Goal: Task Accomplishment & Management: Manage account settings

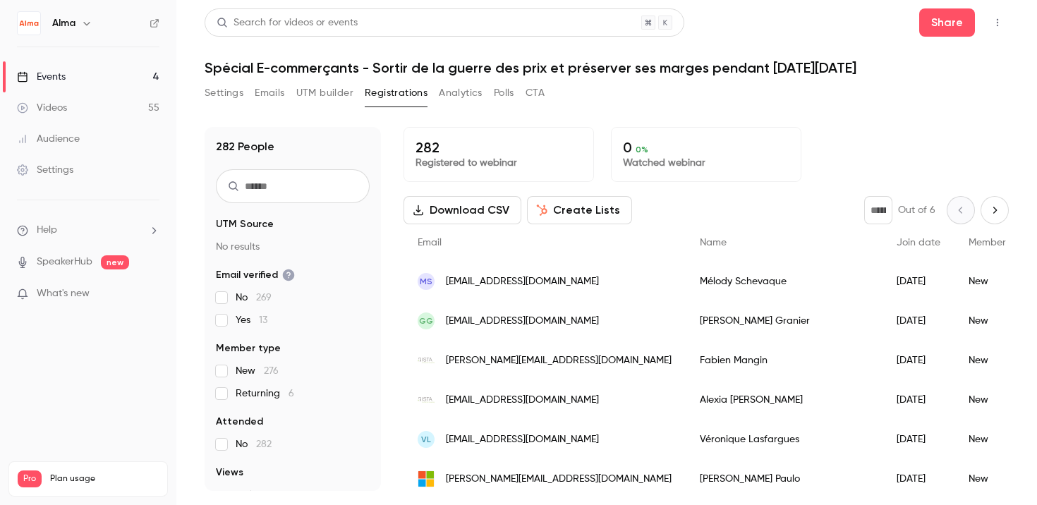
click at [226, 95] on button "Settings" at bounding box center [224, 93] width 39 height 23
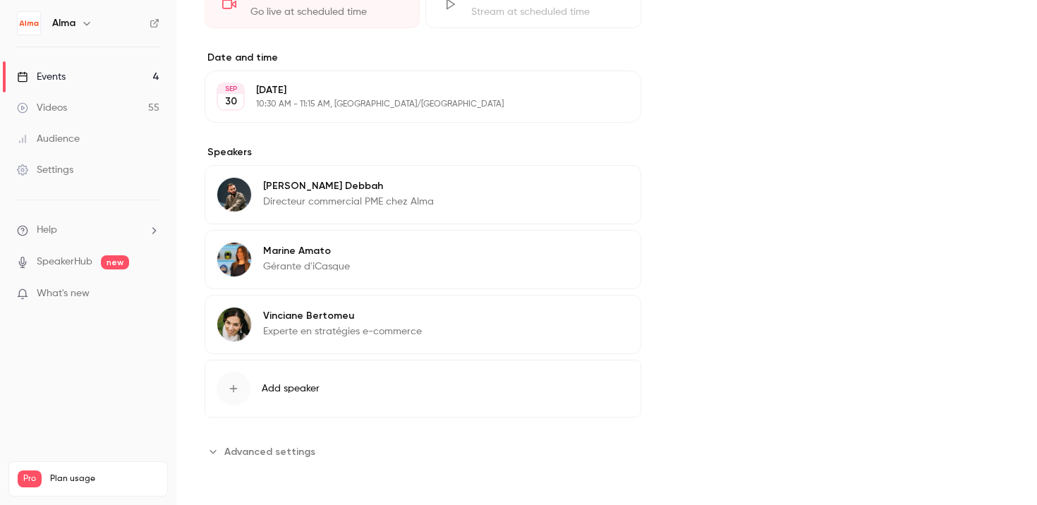
scroll to position [413, 0]
click at [293, 445] on span "Advanced settings" at bounding box center [269, 452] width 91 height 15
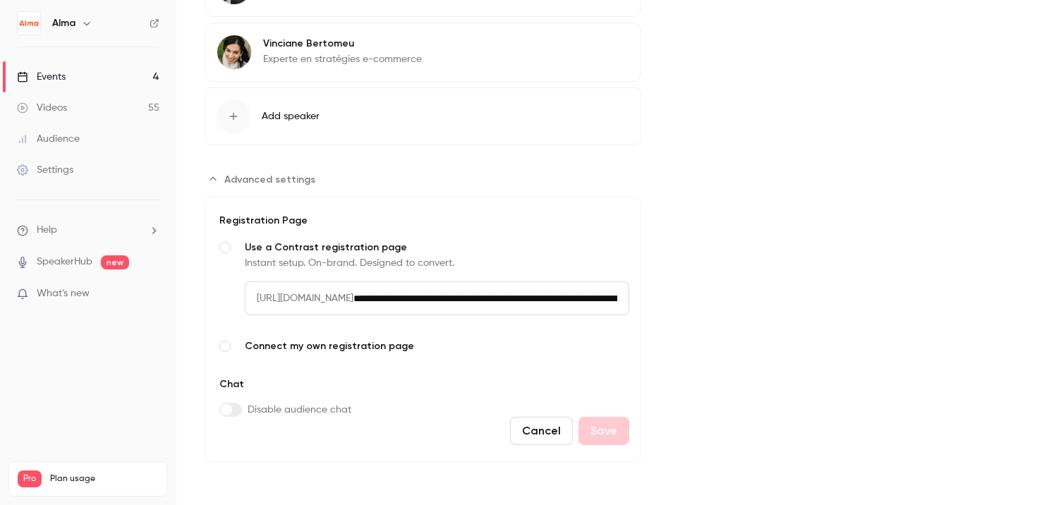
scroll to position [0, 314]
drag, startPoint x: 448, startPoint y: 298, endPoint x: 725, endPoint y: 278, distance: 278.0
click at [481, 342] on span "Connect my own registration page" at bounding box center [437, 346] width 385 height 14
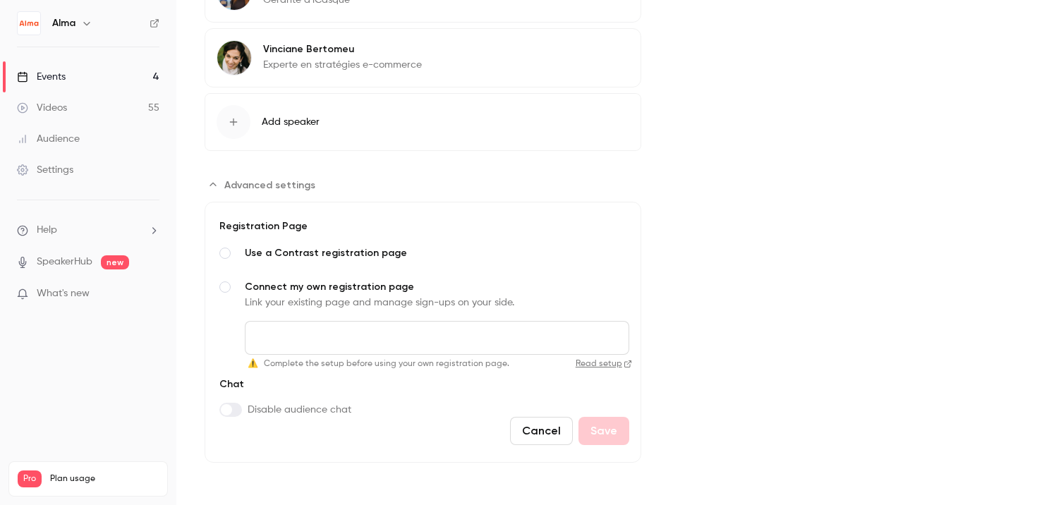
click at [358, 255] on span "Use a Contrast registration page" at bounding box center [437, 253] width 385 height 14
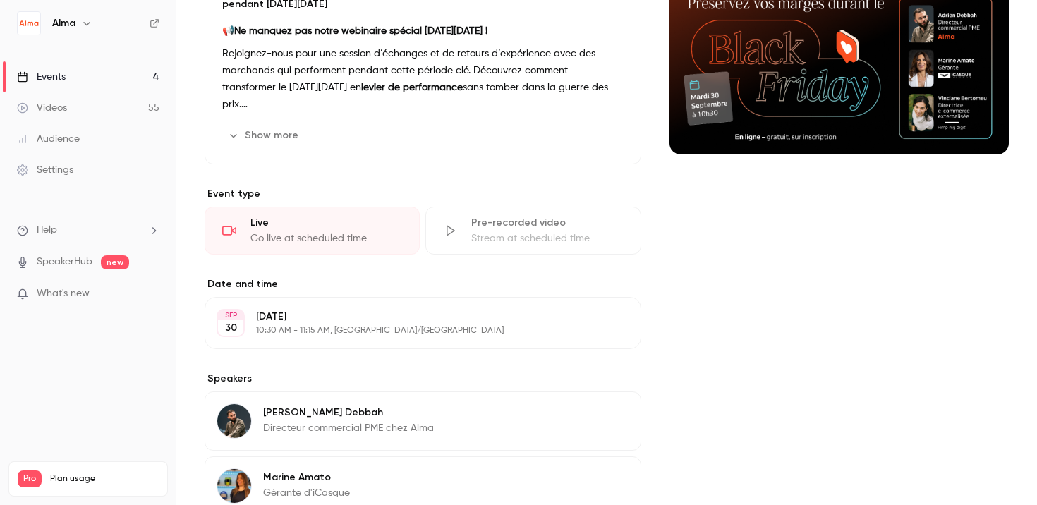
scroll to position [0, 0]
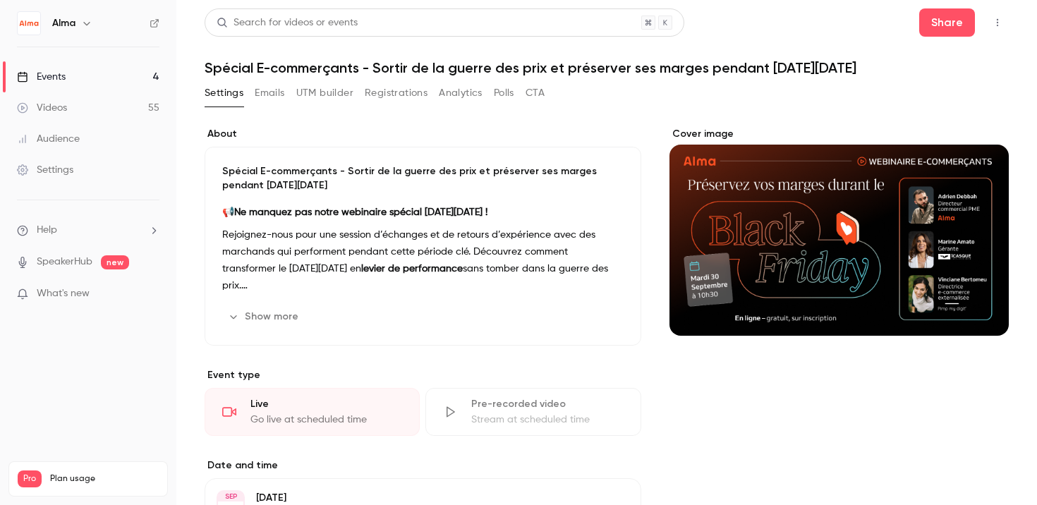
click at [281, 98] on button "Emails" at bounding box center [270, 93] width 30 height 23
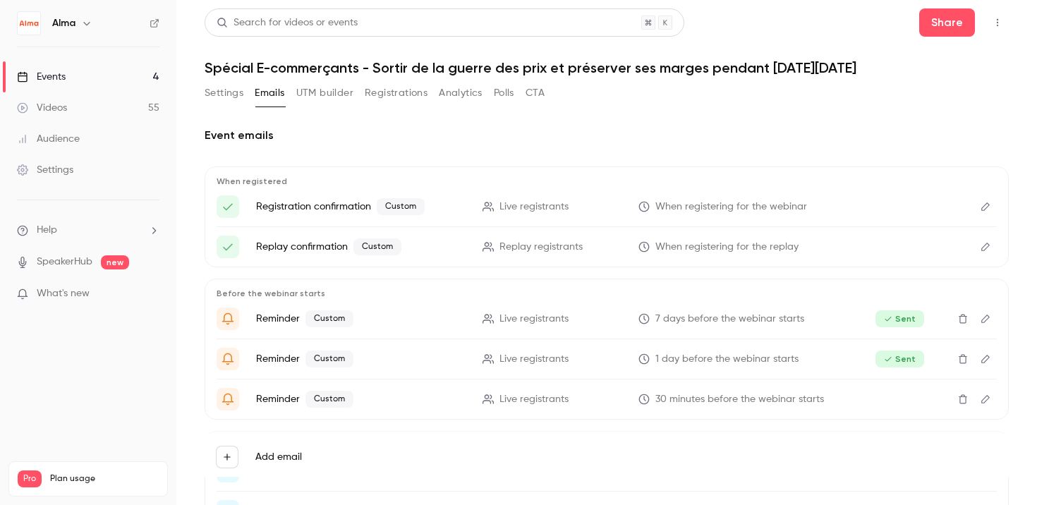
click at [310, 97] on button "UTM builder" at bounding box center [324, 93] width 57 height 23
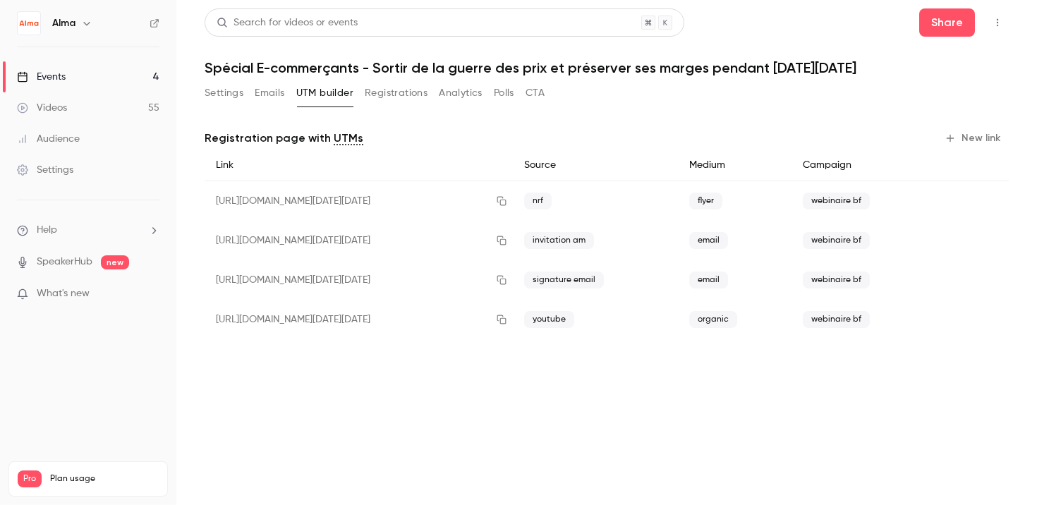
click at [368, 92] on button "Registrations" at bounding box center [396, 93] width 63 height 23
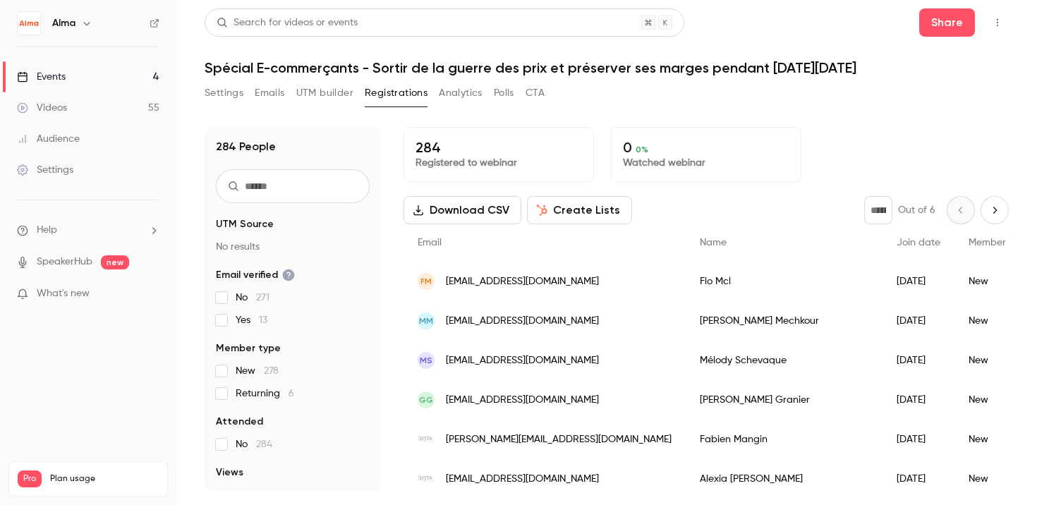
click at [440, 95] on button "Analytics" at bounding box center [461, 93] width 44 height 23
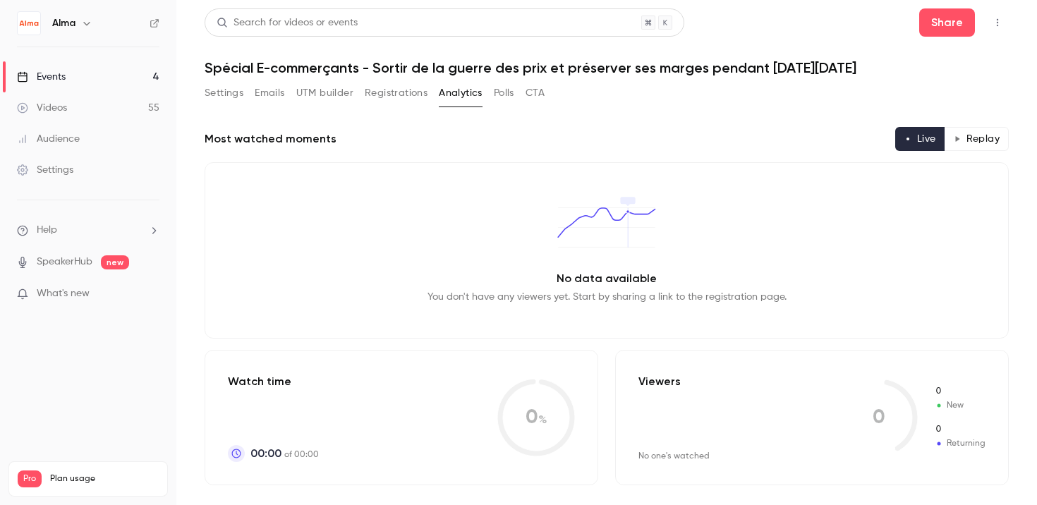
click at [497, 93] on button "Polls" at bounding box center [504, 93] width 20 height 23
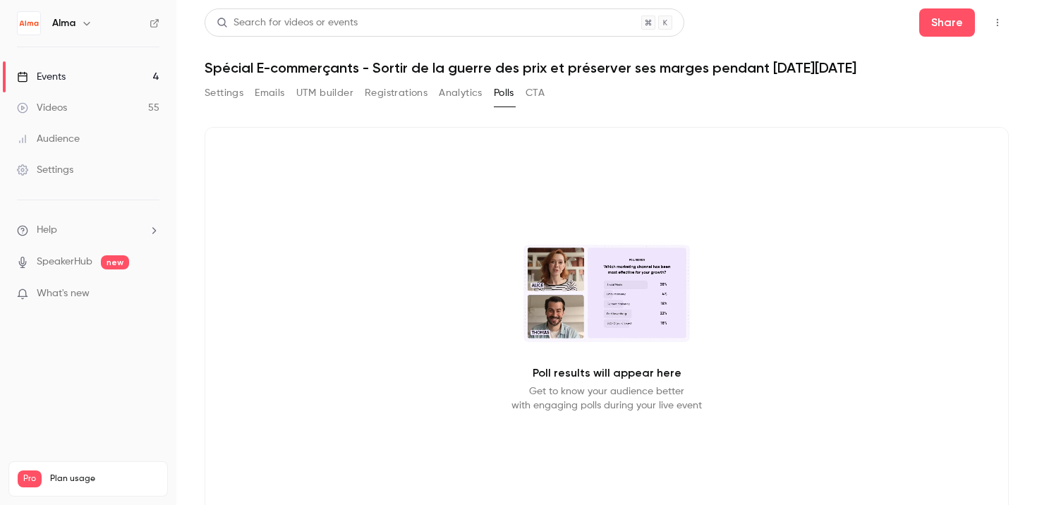
click at [537, 99] on button "CTA" at bounding box center [535, 93] width 19 height 23
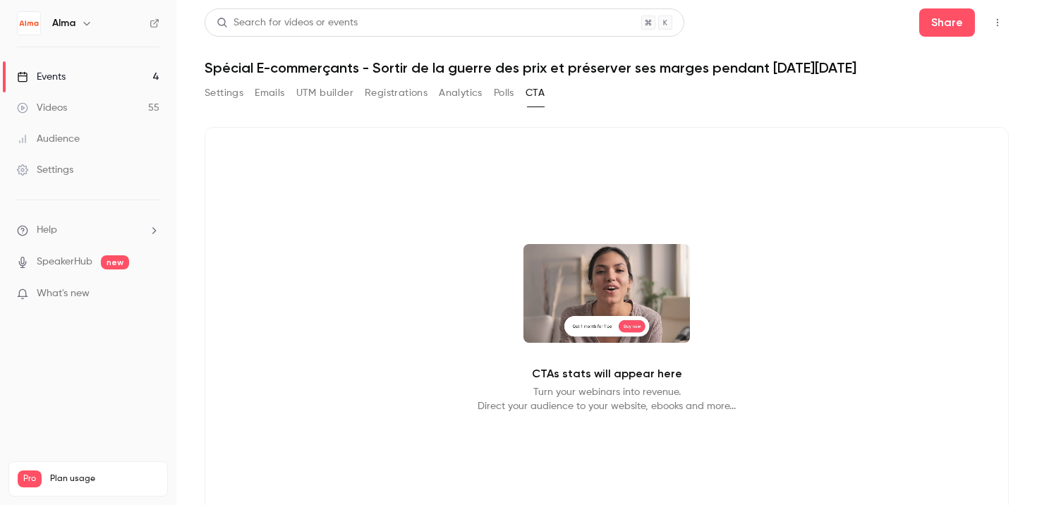
click at [229, 89] on button "Settings" at bounding box center [224, 93] width 39 height 23
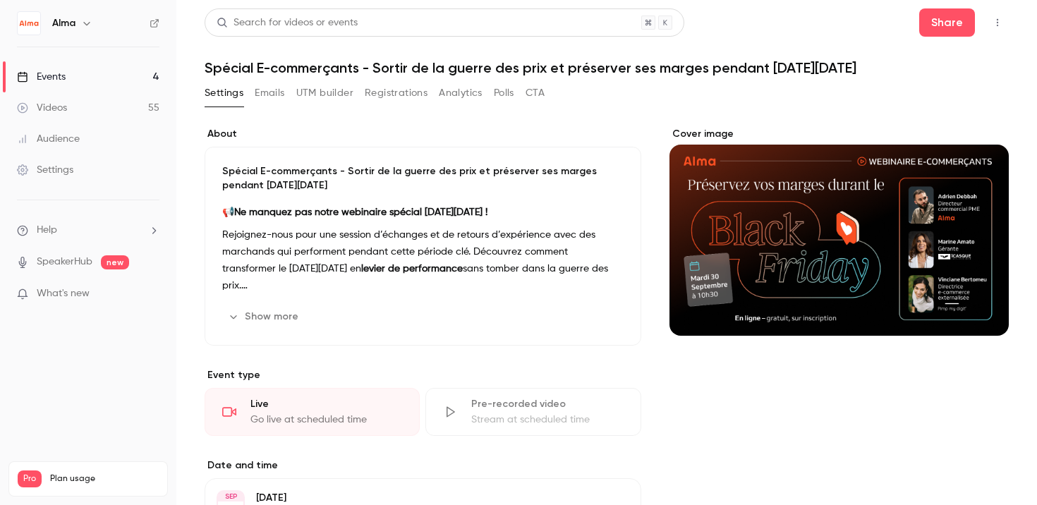
click at [253, 93] on div "Settings Emails UTM builder Registrations Analytics Polls CTA" at bounding box center [375, 93] width 340 height 23
click at [265, 93] on button "Emails" at bounding box center [270, 93] width 30 height 23
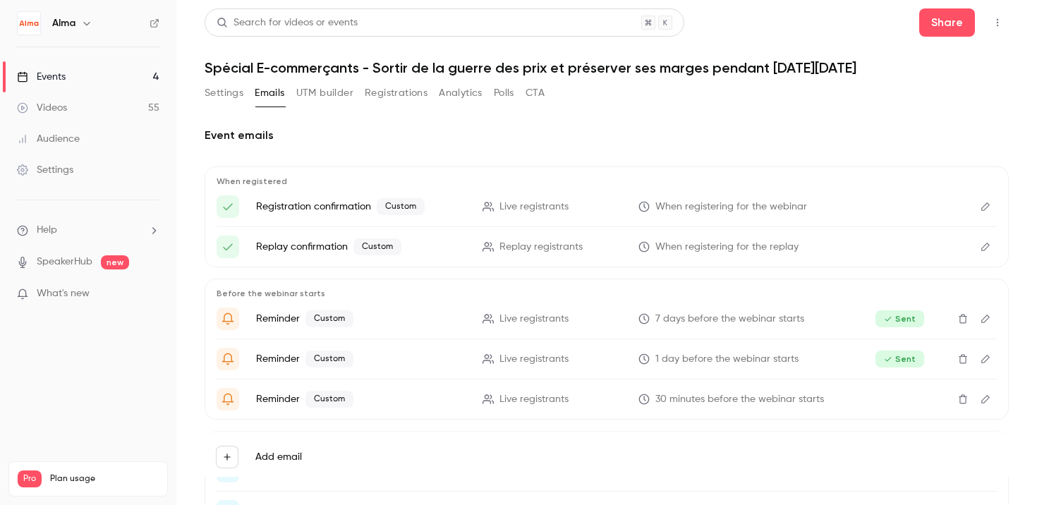
click at [317, 99] on button "UTM builder" at bounding box center [324, 93] width 57 height 23
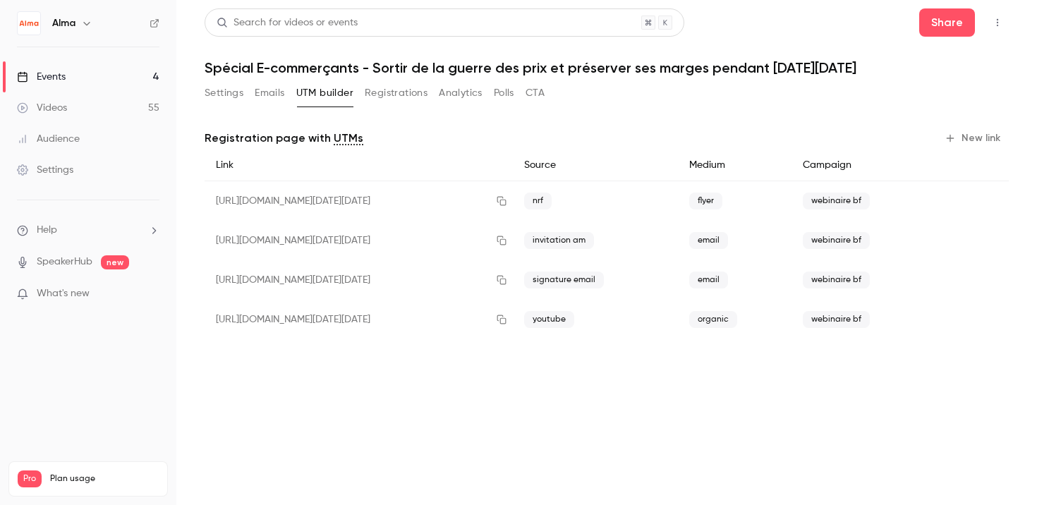
click at [404, 97] on button "Registrations" at bounding box center [396, 93] width 63 height 23
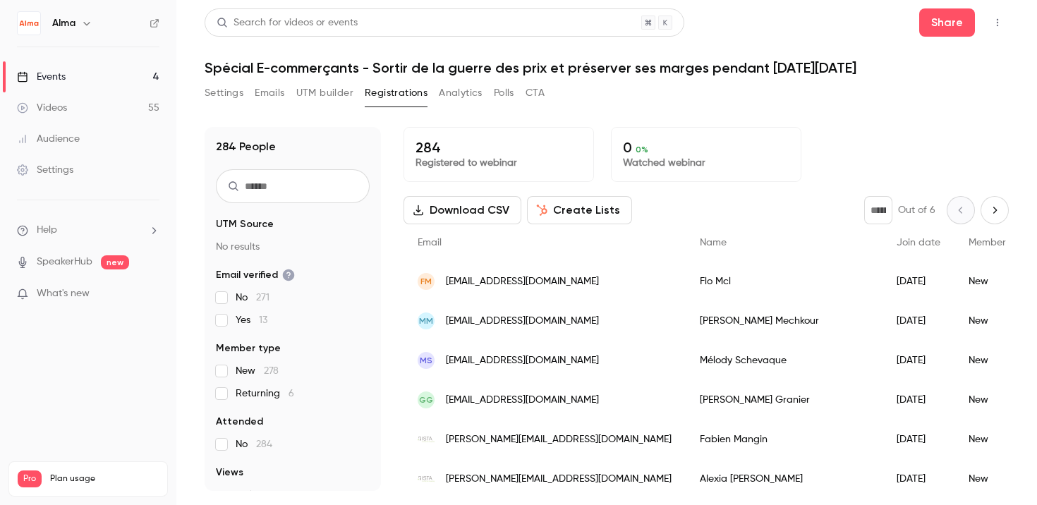
click at [274, 87] on button "Emails" at bounding box center [270, 93] width 30 height 23
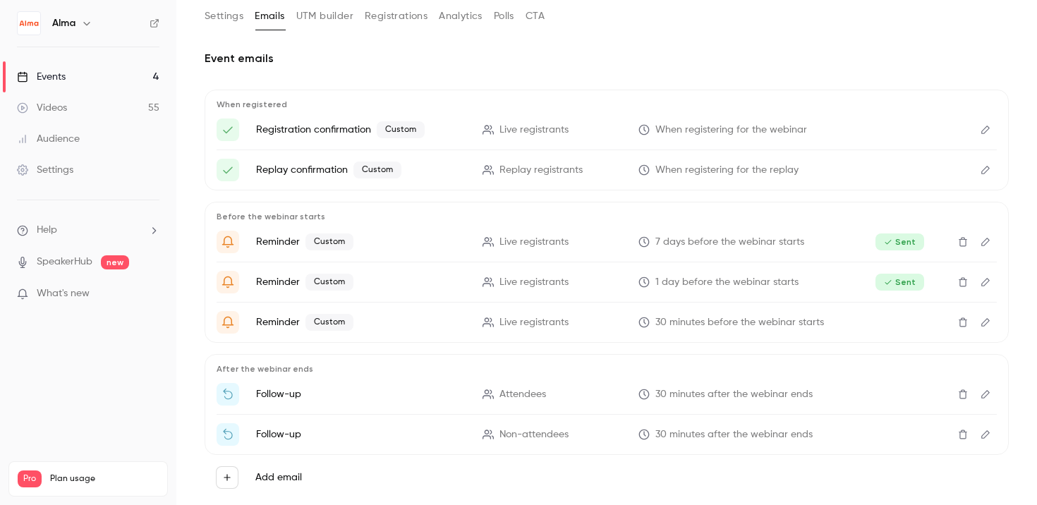
scroll to position [109, 0]
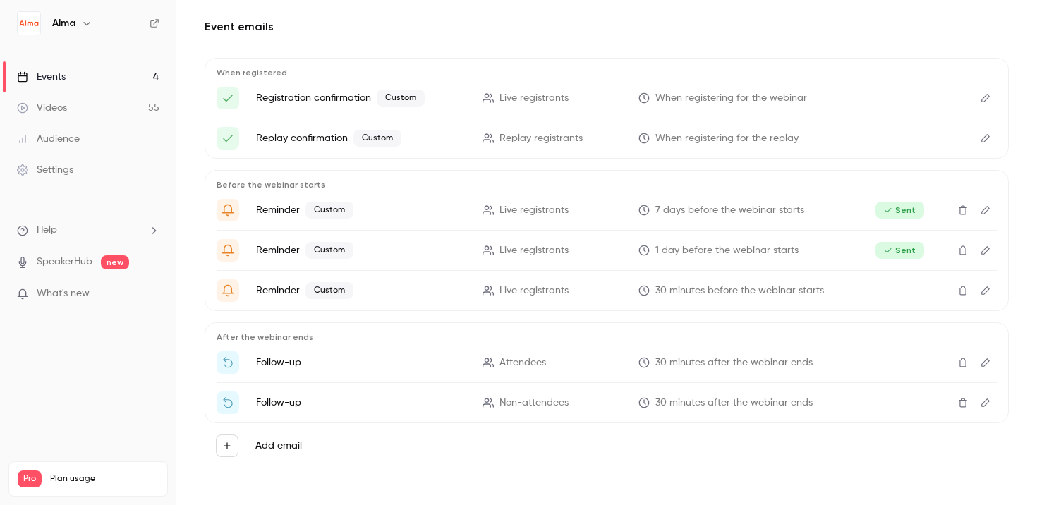
click at [985, 363] on icon "Edit" at bounding box center [985, 363] width 11 height 10
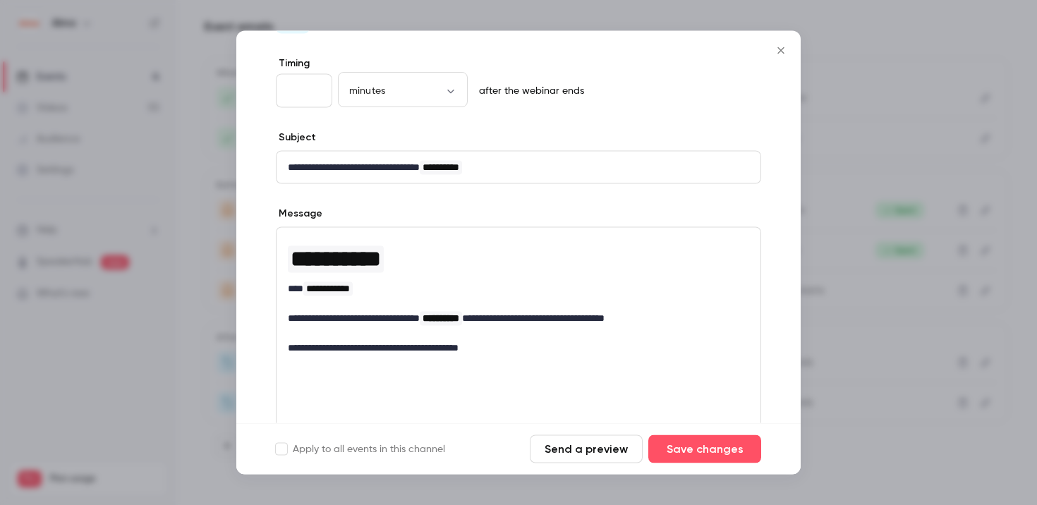
scroll to position [0, 0]
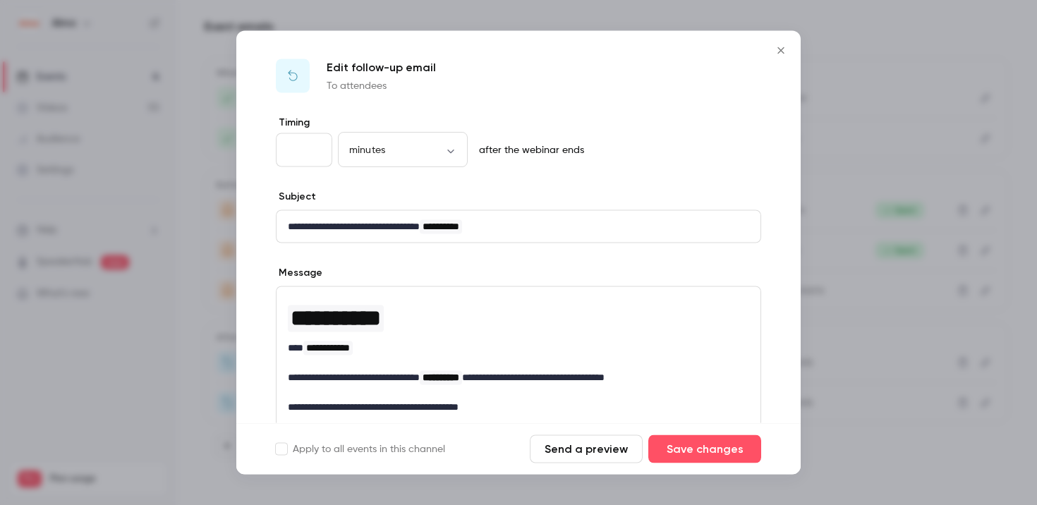
click at [851, 52] on div at bounding box center [518, 252] width 1037 height 505
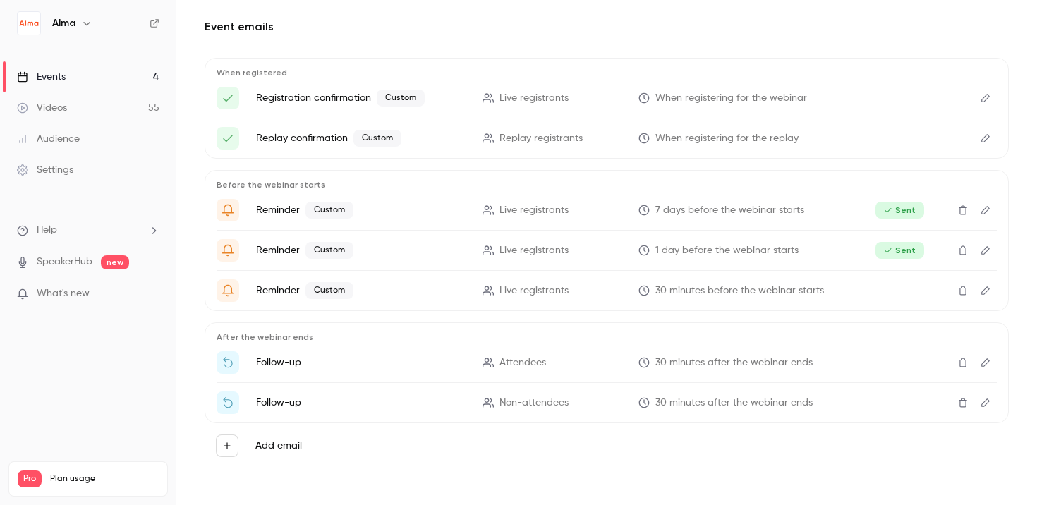
click at [984, 363] on icon "Edit" at bounding box center [985, 363] width 11 height 10
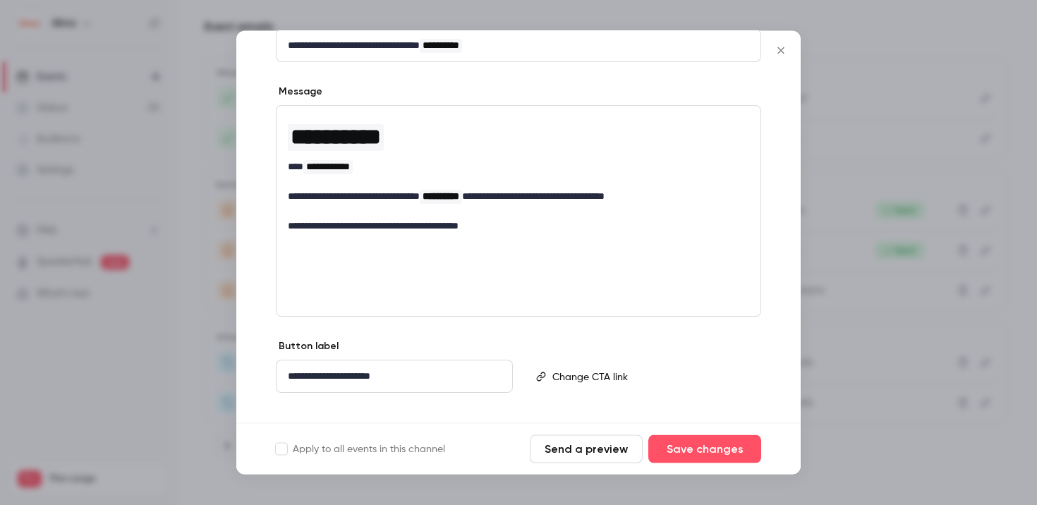
scroll to position [202, 0]
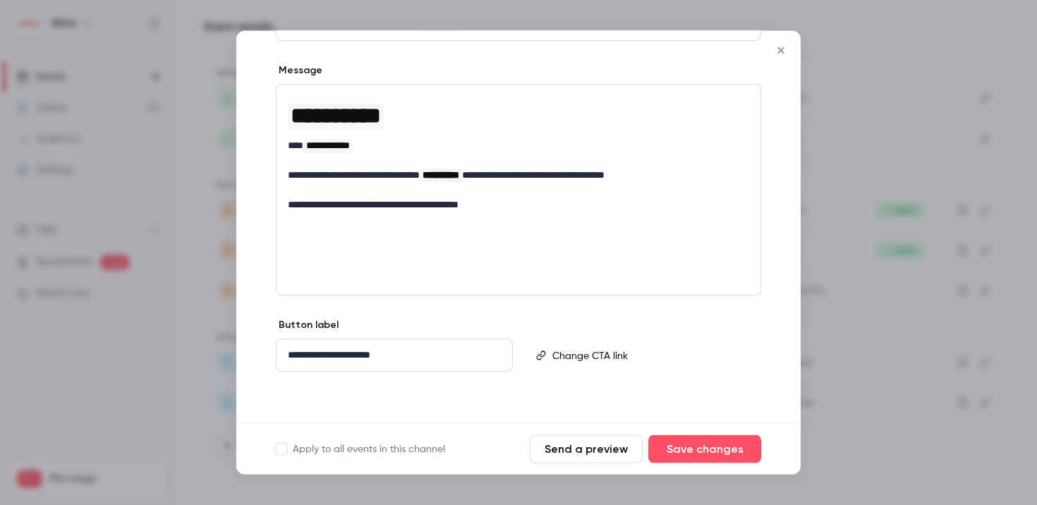
click at [780, 57] on button "Close" at bounding box center [781, 51] width 28 height 28
